Goal: Information Seeking & Learning: Learn about a topic

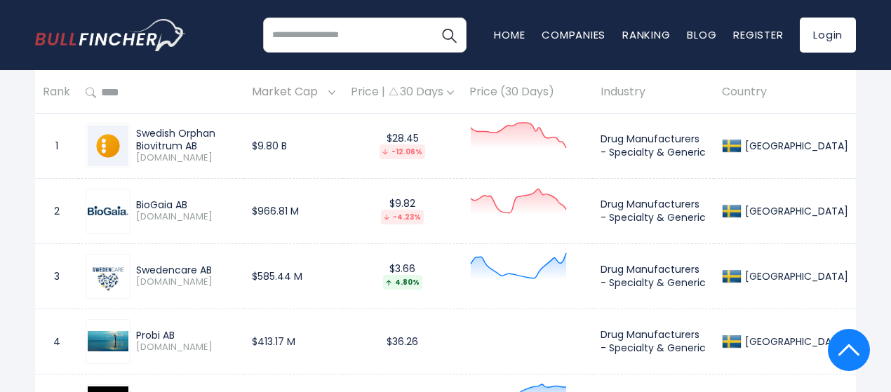
scroll to position [677, 0]
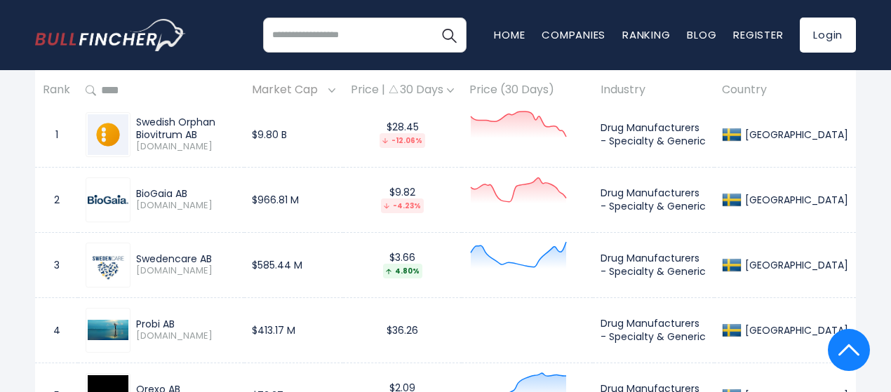
click at [176, 277] on span "[DOMAIN_NAME]" at bounding box center [186, 271] width 100 height 12
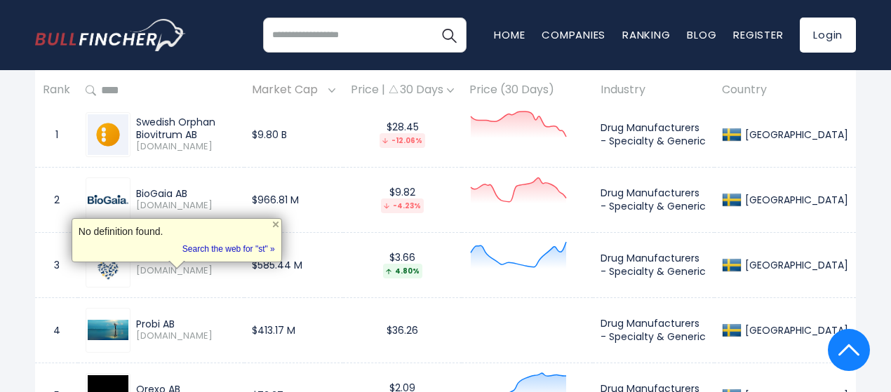
click at [217, 287] on div "Swedencare AB SECARE.ST" at bounding box center [161, 265] width 151 height 45
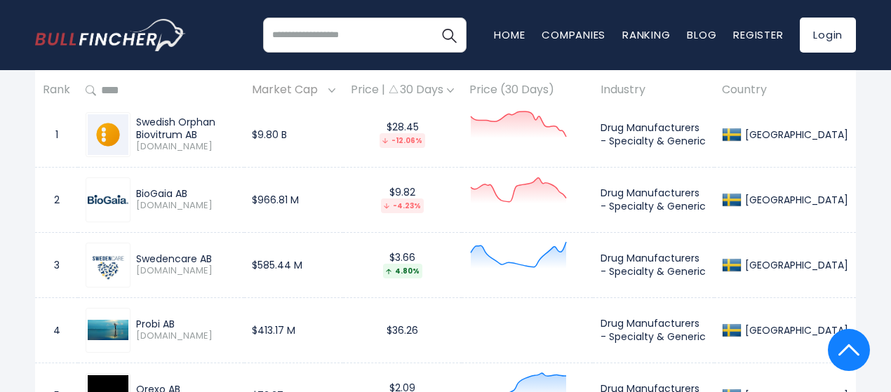
drag, startPoint x: 212, startPoint y: 266, endPoint x: 85, endPoint y: 255, distance: 127.4
click at [85, 255] on td "Swedencare AB SECARE.ST" at bounding box center [161, 264] width 166 height 65
click at [153, 259] on div "Swedencare AB" at bounding box center [186, 258] width 100 height 13
drag, startPoint x: 135, startPoint y: 263, endPoint x: 212, endPoint y: 260, distance: 76.5
click at [212, 260] on div "Swedencare AB SECARE.ST" at bounding box center [183, 264] width 106 height 25
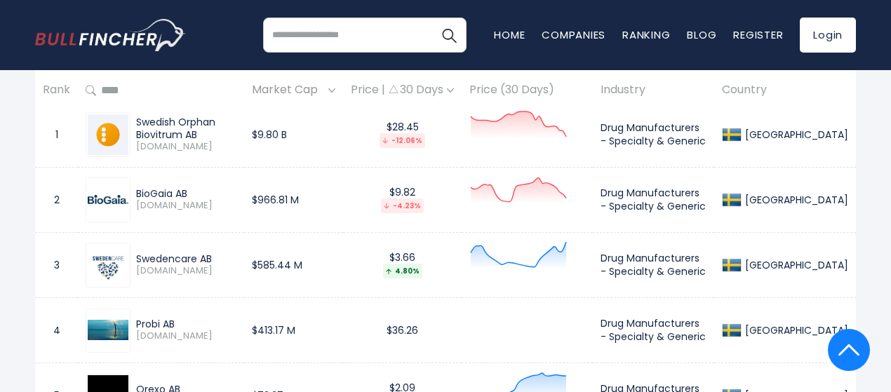
copy div "Swedencare AB"
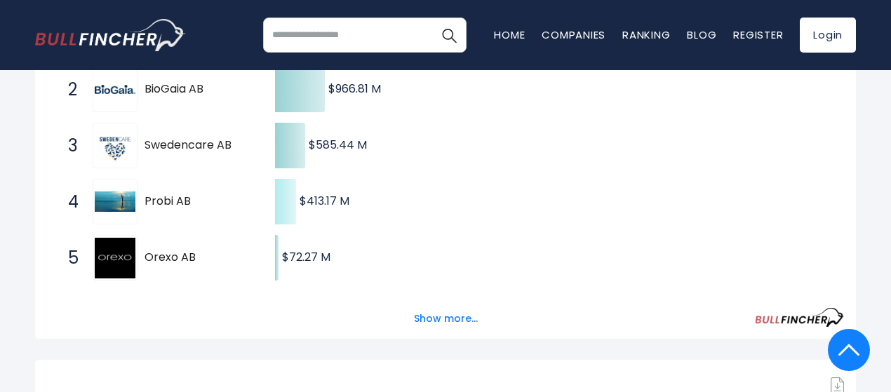
scroll to position [349, 0]
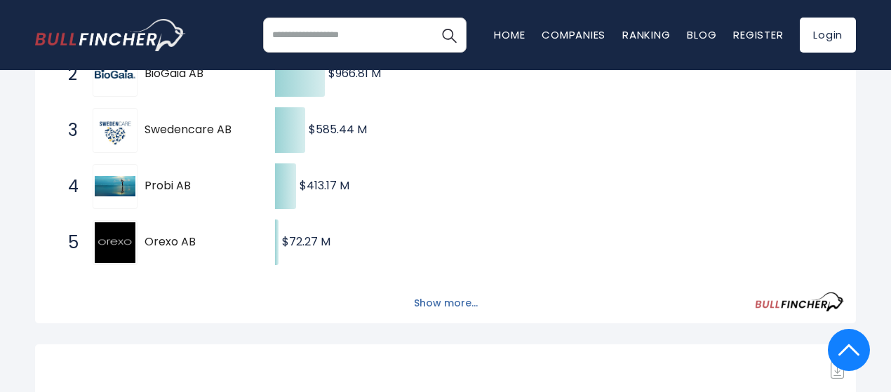
click at [439, 309] on button "Show more..." at bounding box center [445, 303] width 81 height 23
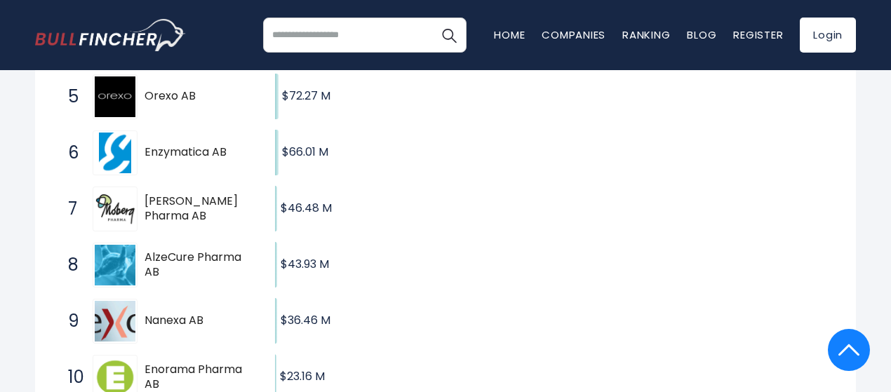
scroll to position [495, 0]
drag, startPoint x: 168, startPoint y: 100, endPoint x: 161, endPoint y: 104, distance: 8.6
click at [161, 103] on span "Orexo AB" at bounding box center [197, 95] width 106 height 15
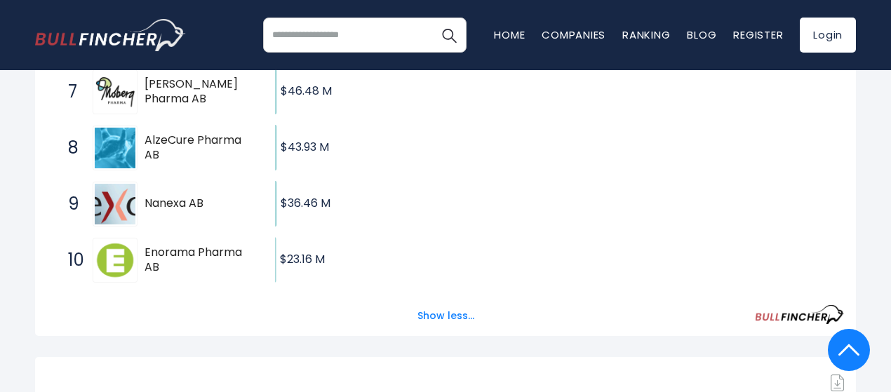
scroll to position [616, 0]
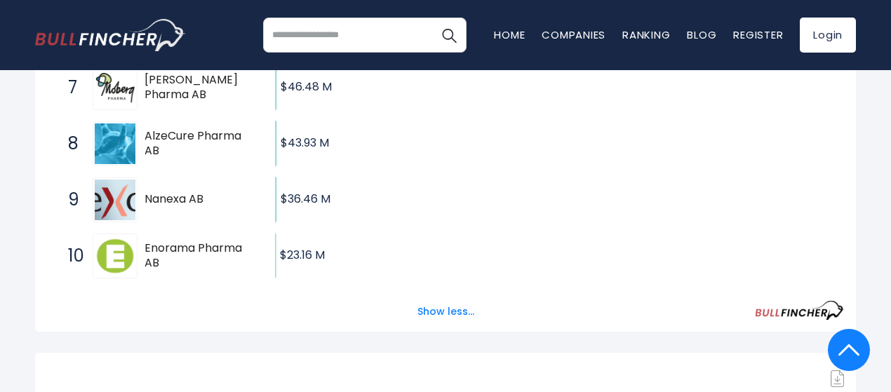
drag, startPoint x: 146, startPoint y: 252, endPoint x: 175, endPoint y: 255, distance: 29.6
click at [175, 255] on span "Enorama Pharma AB" at bounding box center [197, 255] width 106 height 29
drag, startPoint x: 150, startPoint y: 137, endPoint x: 192, endPoint y: 145, distance: 42.8
click at [192, 145] on span "AlzeCure Pharma AB" at bounding box center [197, 143] width 106 height 29
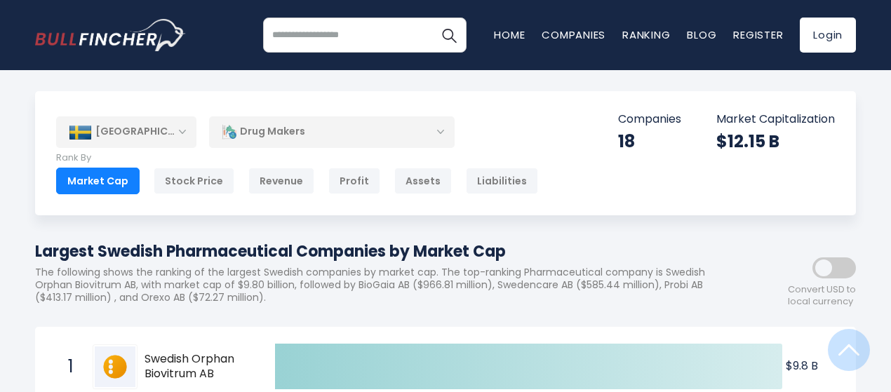
scroll to position [343, 0]
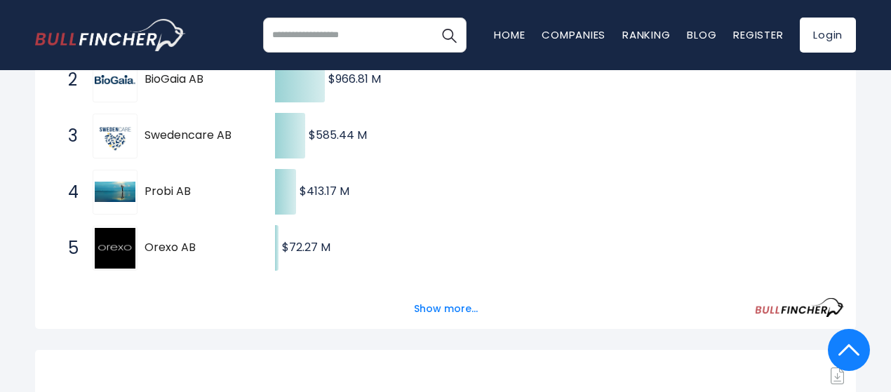
click at [168, 196] on span "Probi AB" at bounding box center [197, 191] width 106 height 15
click at [133, 196] on img at bounding box center [115, 192] width 41 height 20
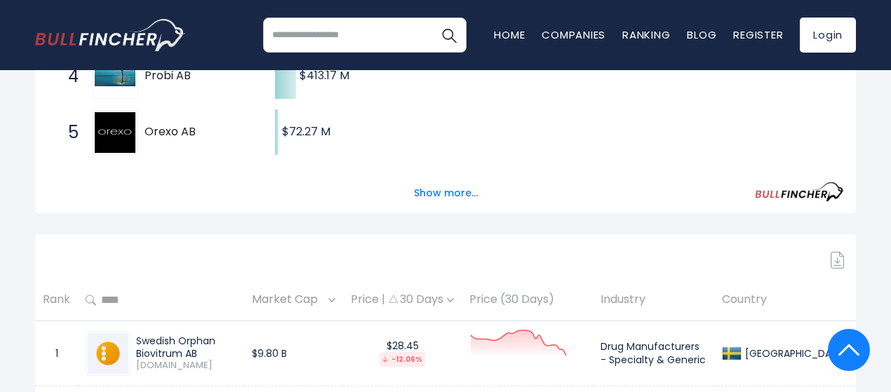
scroll to position [462, 0]
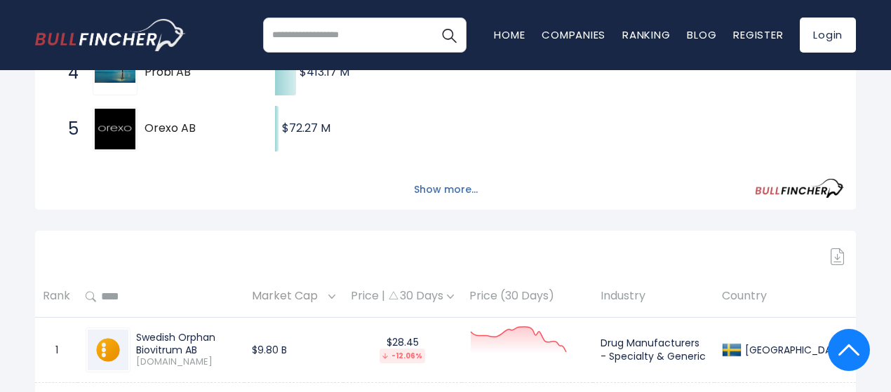
click at [438, 194] on button "Show more..." at bounding box center [445, 189] width 81 height 23
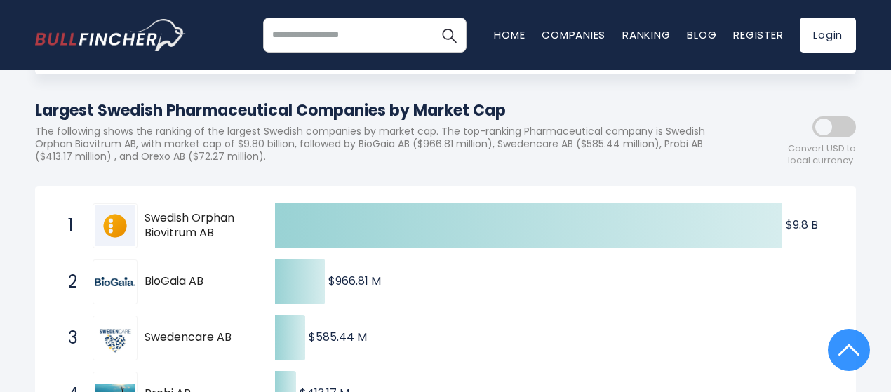
scroll to position [0, 0]
